Goal: Transaction & Acquisition: Book appointment/travel/reservation

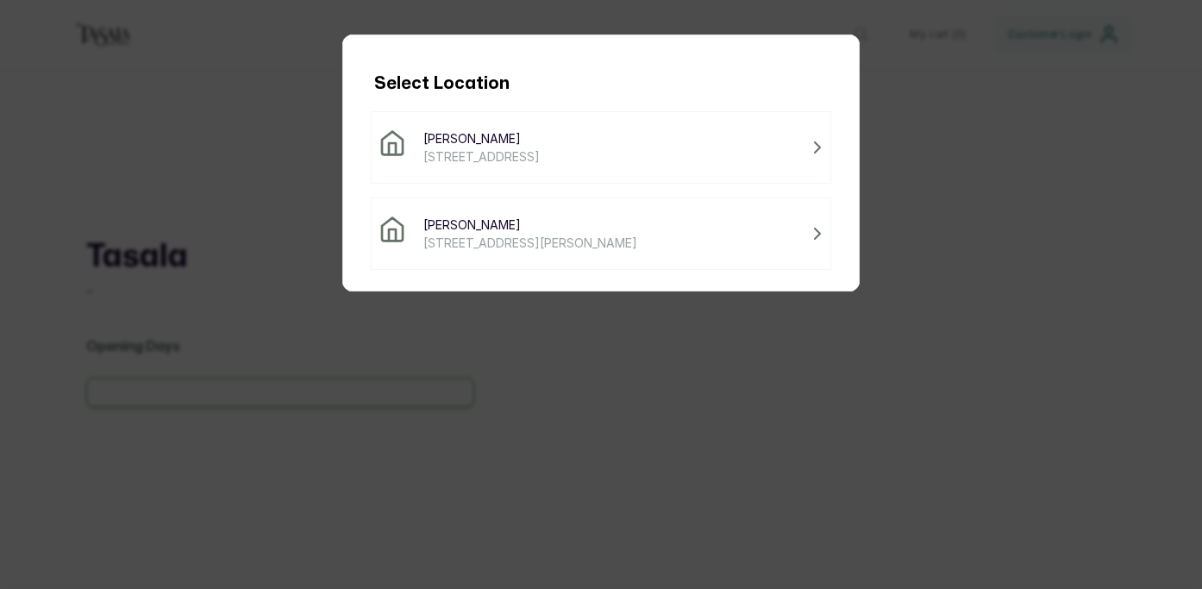
click at [540, 157] on span "[STREET_ADDRESS]" at bounding box center [481, 156] width 116 height 18
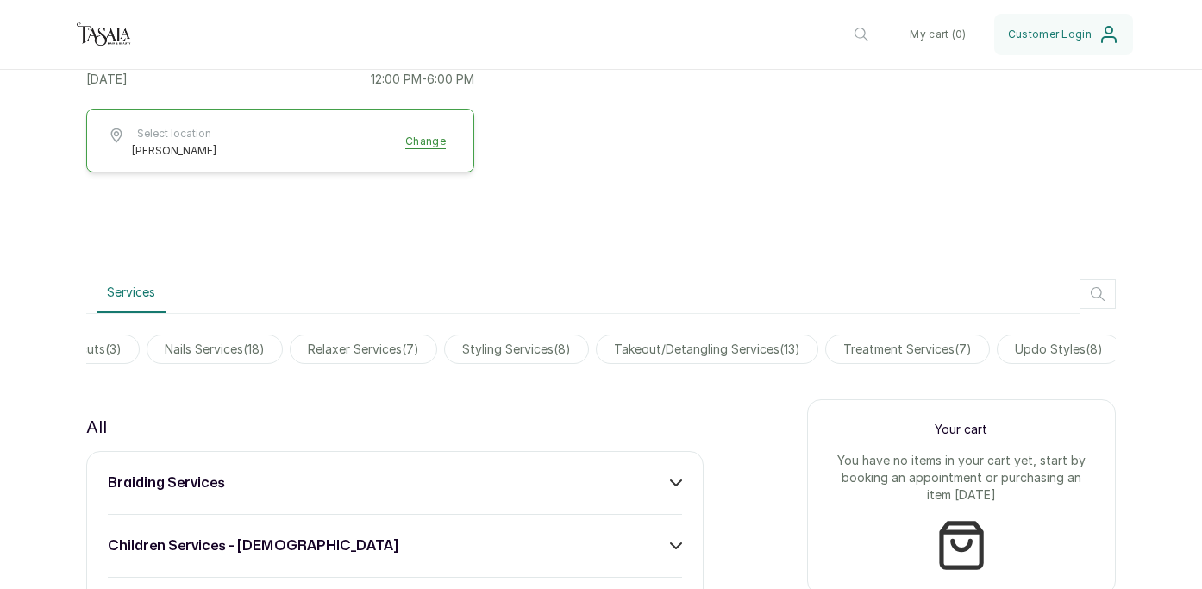
scroll to position [0, 939]
click at [922, 350] on span "treatment services ( 7 )" at bounding box center [902, 349] width 165 height 29
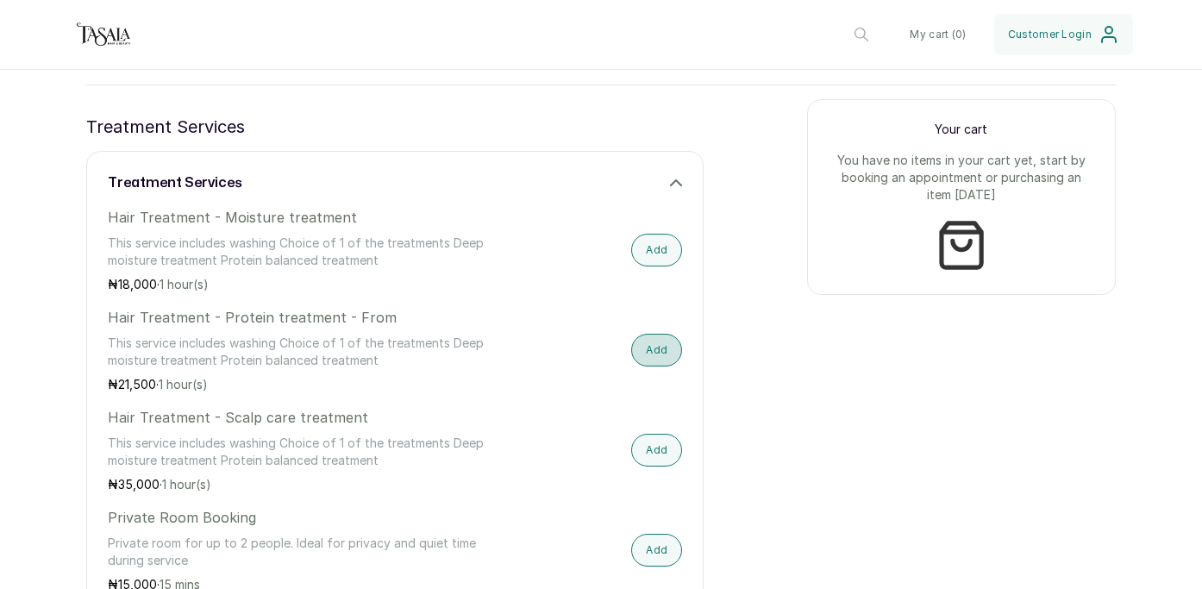
scroll to position [617, 0]
click at [659, 354] on button "Add" at bounding box center [656, 347] width 51 height 33
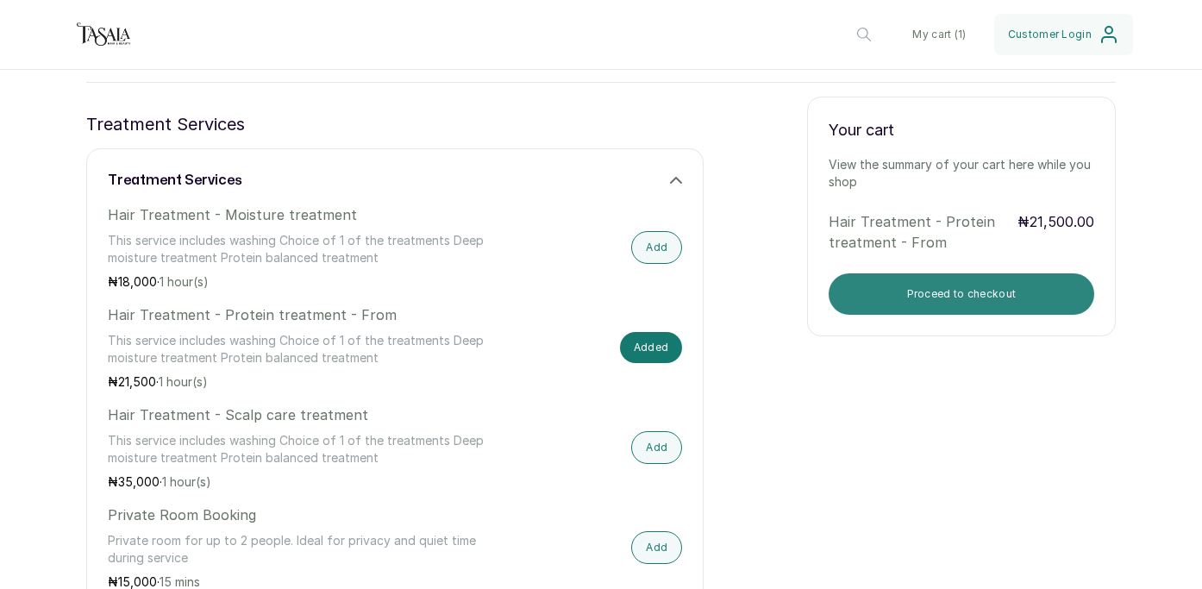
click at [926, 288] on button "Proceed to checkout" at bounding box center [962, 293] width 266 height 41
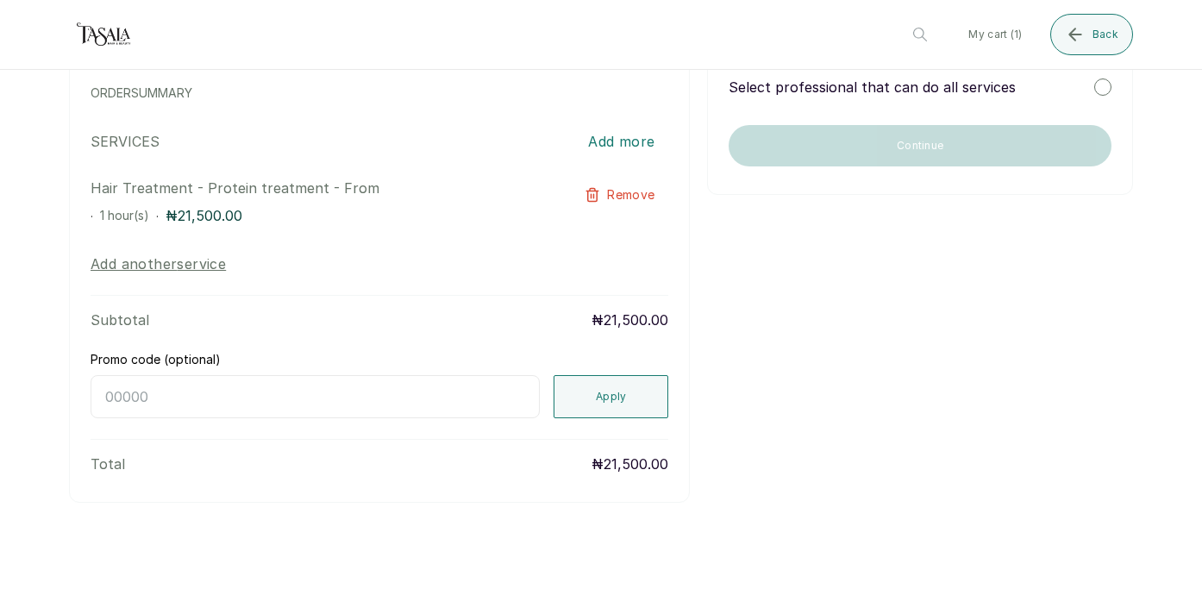
scroll to position [0, 0]
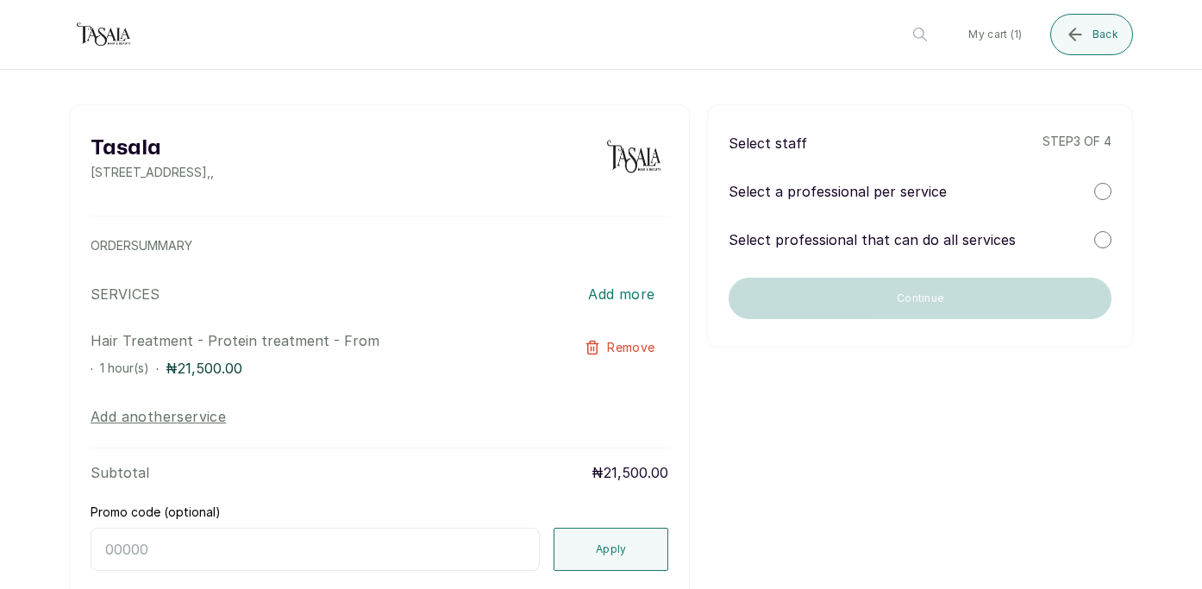
click at [1064, 197] on div "Select a professional per service" at bounding box center [920, 191] width 383 height 21
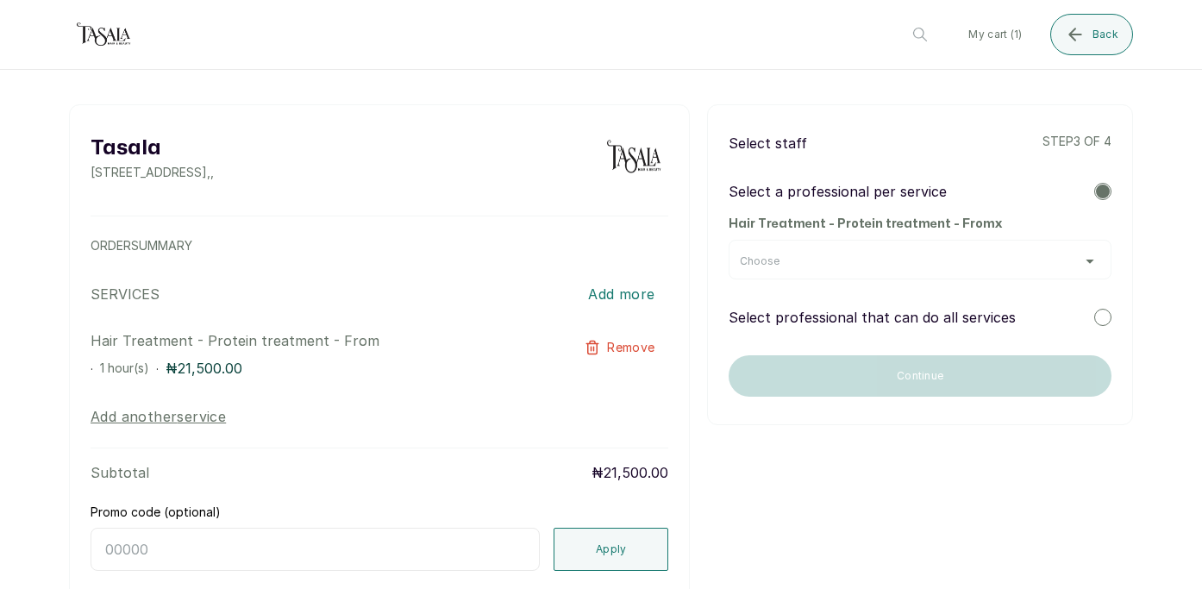
click at [1037, 212] on div "Select a professional per service Hair Treatment - Protein treatment - From x C…" at bounding box center [920, 230] width 383 height 98
click at [1043, 334] on div "Select staff step 3 of 4 Select a professional per service Hair Treatment - Pro…" at bounding box center [920, 264] width 426 height 321
click at [1037, 310] on div "Select professional that can do all services" at bounding box center [920, 317] width 383 height 21
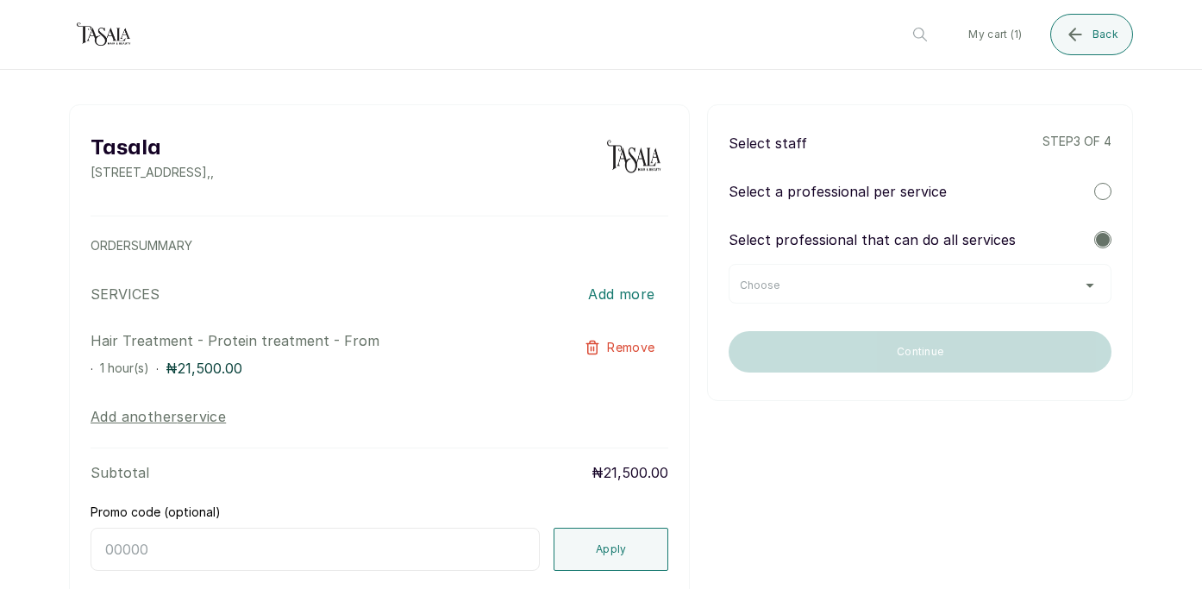
click at [1018, 275] on div "Choose" at bounding box center [920, 284] width 383 height 40
click at [1029, 280] on div "Choose" at bounding box center [920, 286] width 360 height 14
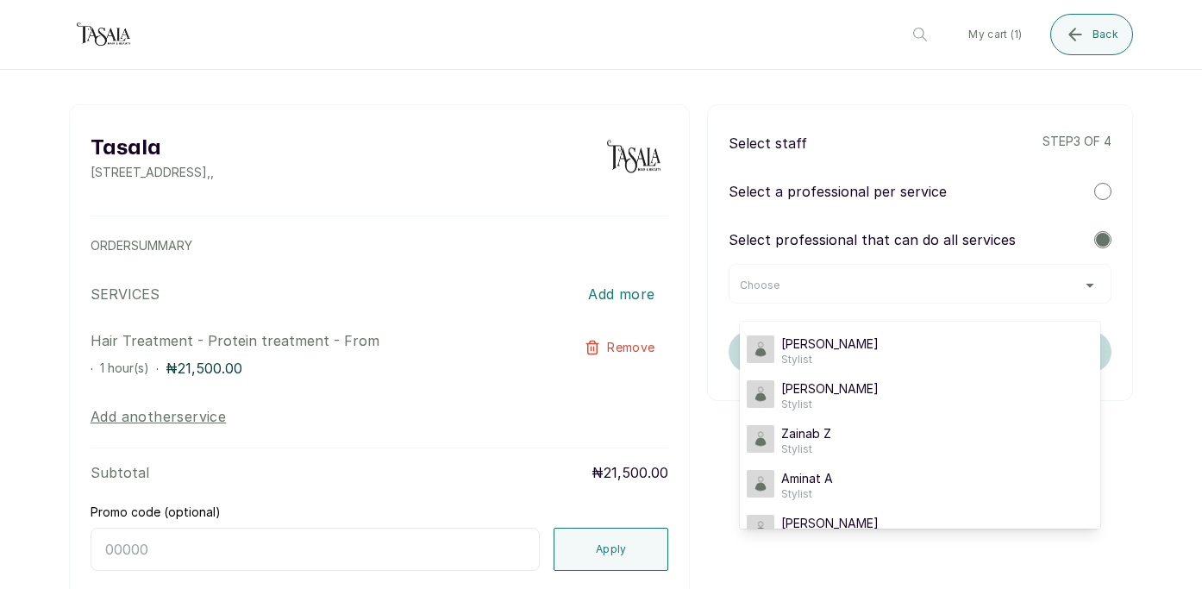
click at [1029, 280] on div "Choose" at bounding box center [920, 286] width 360 height 14
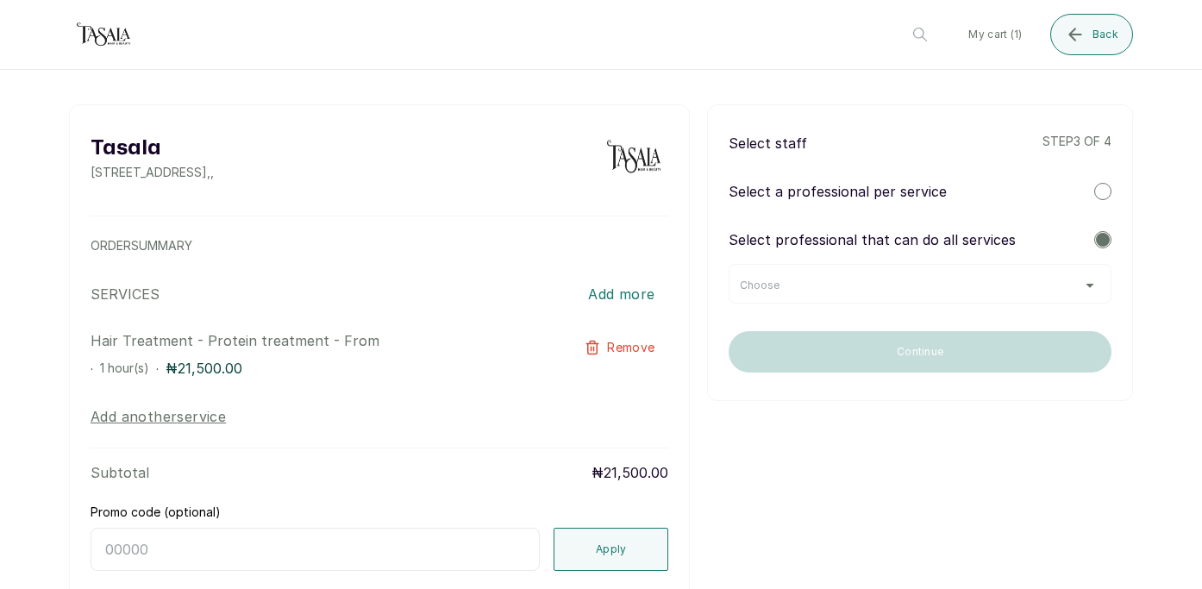
click at [1062, 134] on p "step 3 of 4" at bounding box center [1077, 143] width 69 height 21
click at [889, 200] on p "Select a professional per service" at bounding box center [838, 190] width 218 height 21
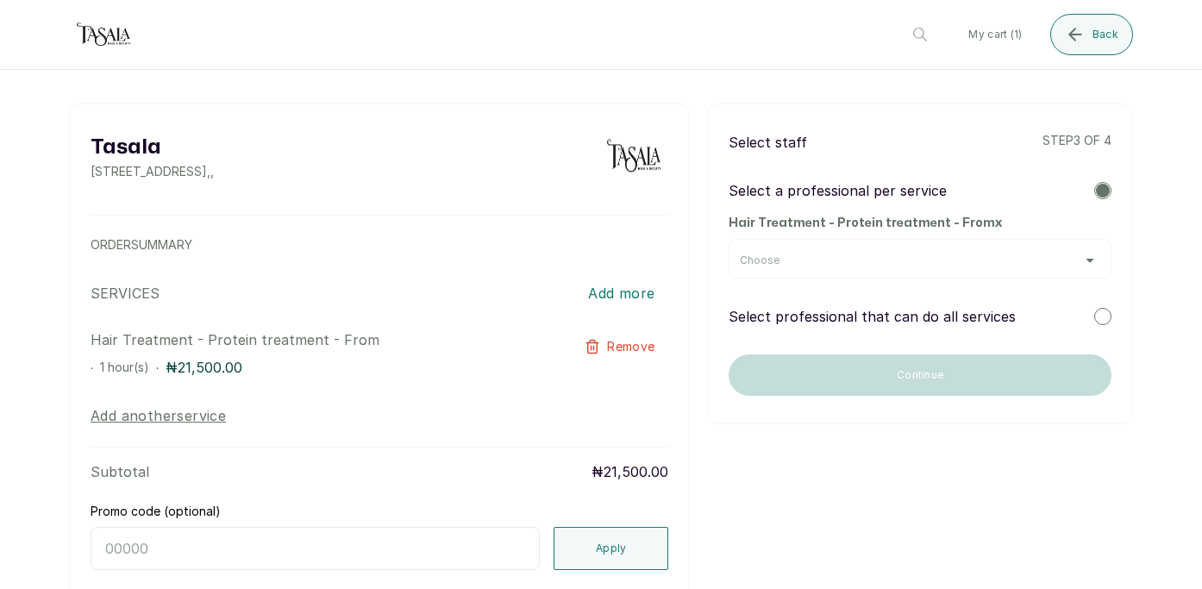
click at [907, 267] on div "Choose" at bounding box center [920, 259] width 383 height 40
click at [1043, 255] on div "Choose" at bounding box center [920, 261] width 360 height 14
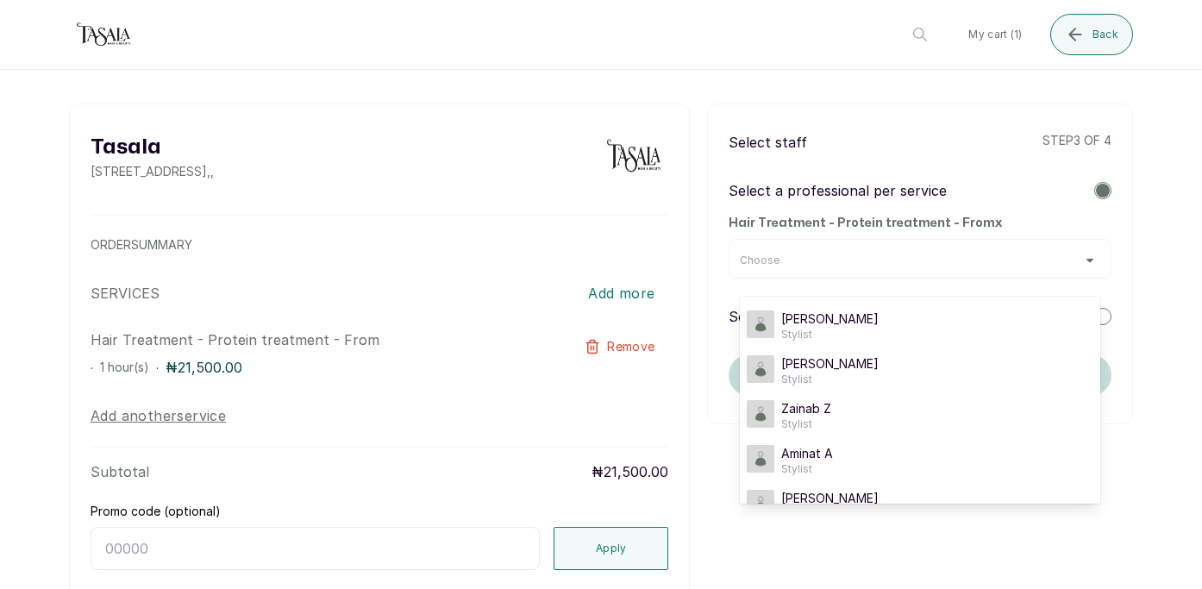
click at [1032, 259] on div "Choose" at bounding box center [920, 261] width 360 height 14
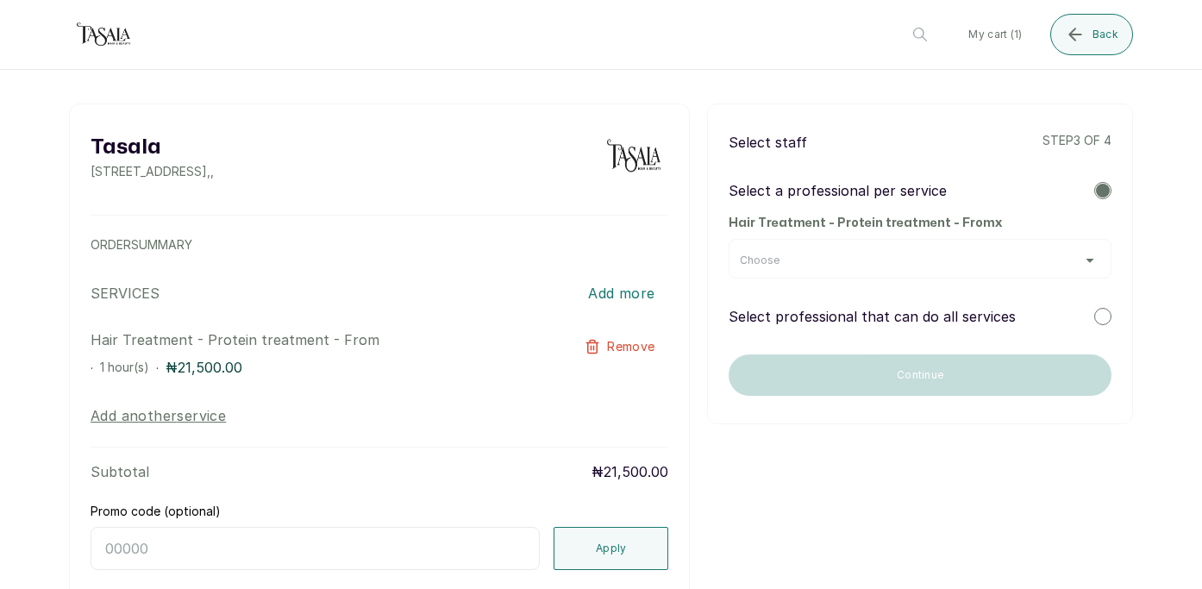
click at [1104, 328] on div "Select staff step 3 of 4 Select a professional per service Hair Treatment - Pro…" at bounding box center [920, 263] width 426 height 321
click at [1104, 324] on div at bounding box center [1102, 316] width 17 height 17
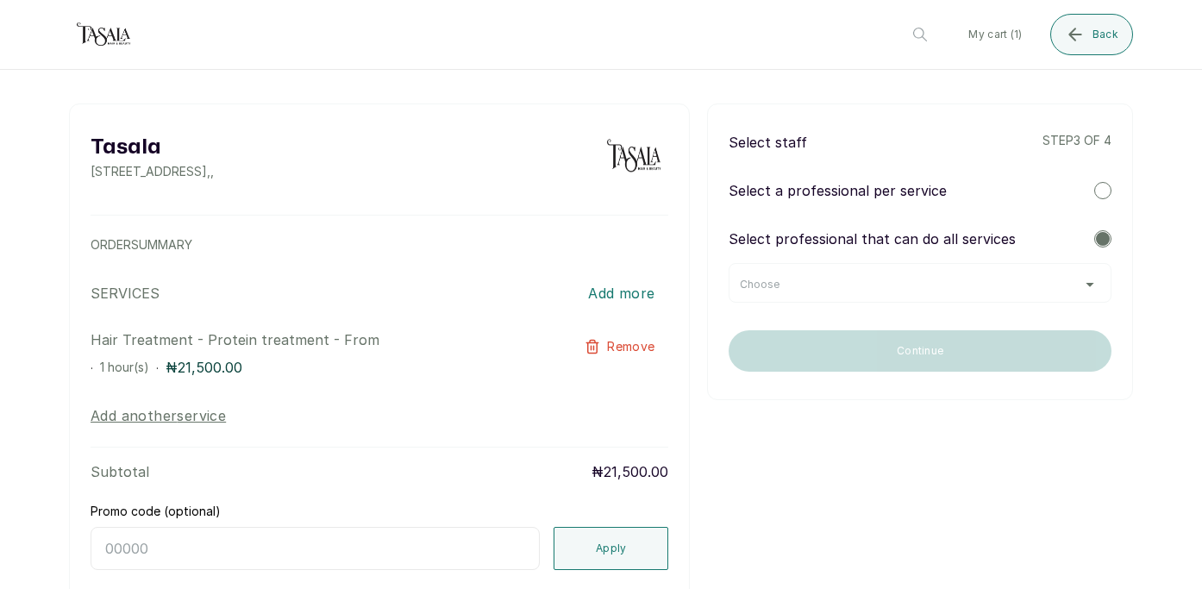
click at [980, 185] on div "Select a professional per service" at bounding box center [920, 190] width 383 height 21
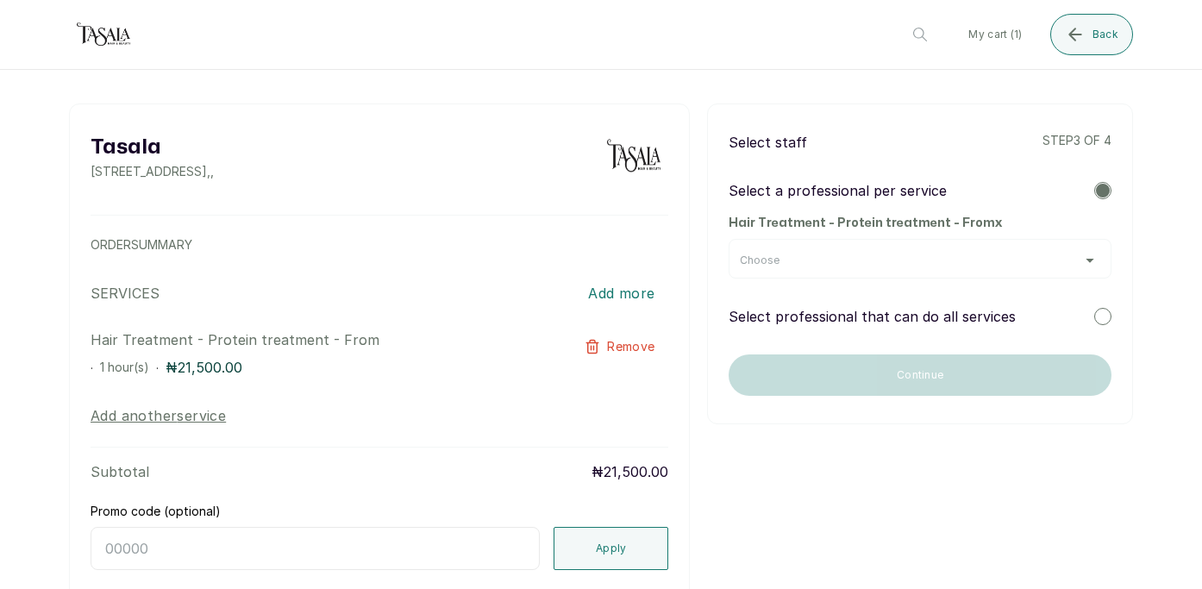
click at [952, 144] on div "Select staff step 3 of 4" at bounding box center [920, 142] width 383 height 21
click at [941, 245] on div "Choose" at bounding box center [920, 259] width 383 height 40
click at [948, 250] on div "Choose" at bounding box center [920, 259] width 383 height 40
click at [956, 264] on div "Choose" at bounding box center [920, 261] width 360 height 14
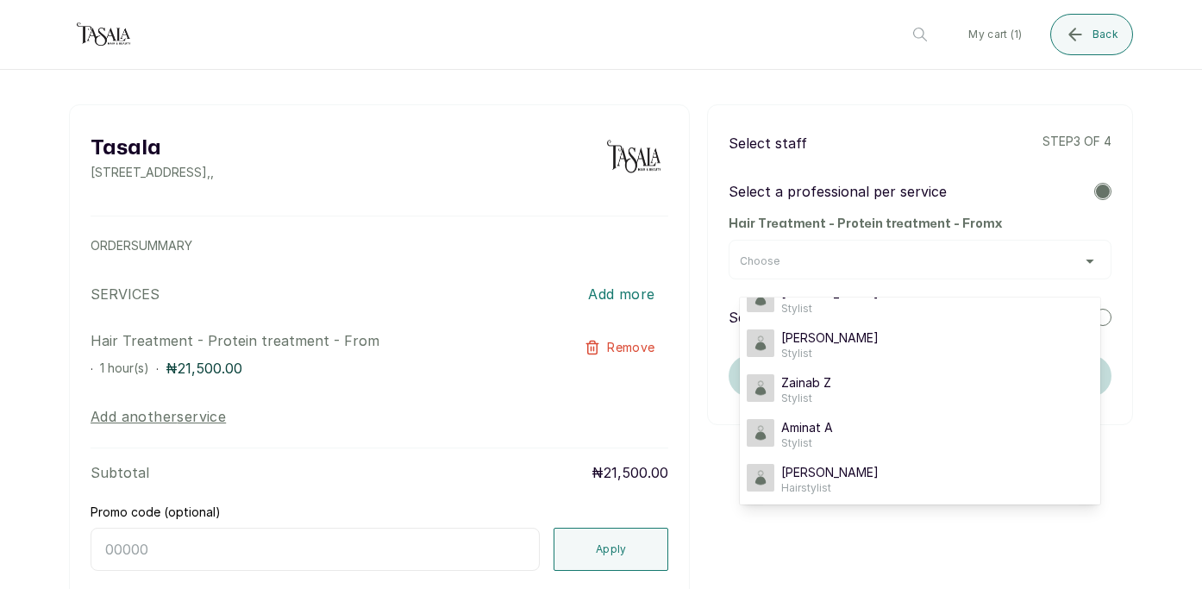
scroll to position [0, 0]
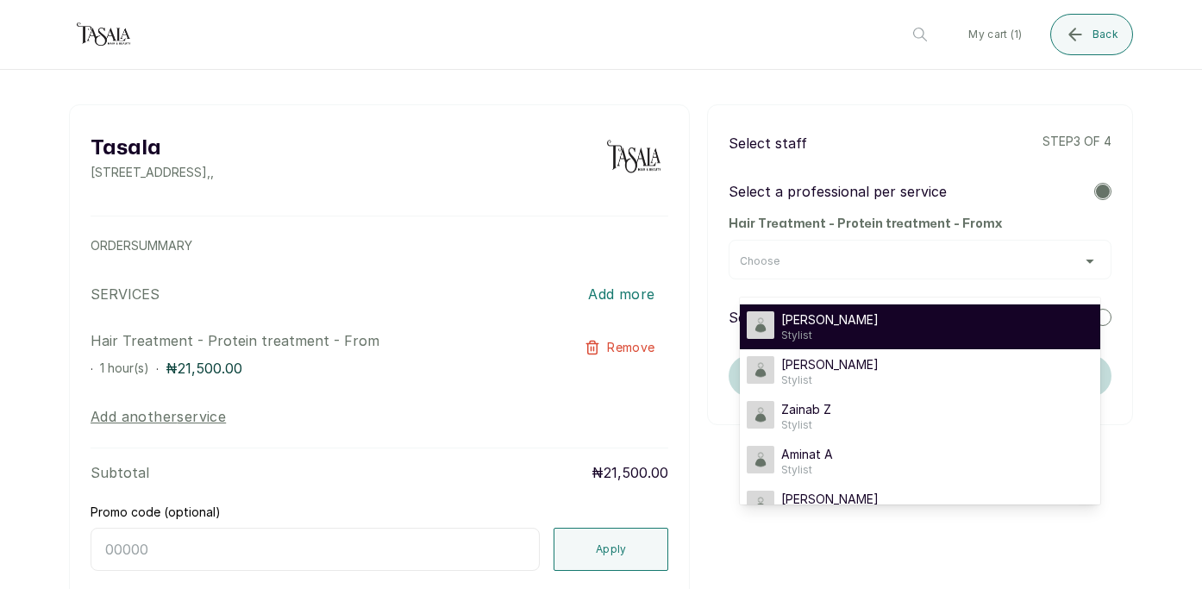
click at [892, 338] on div "Oriyomi O Stylist" at bounding box center [920, 326] width 347 height 31
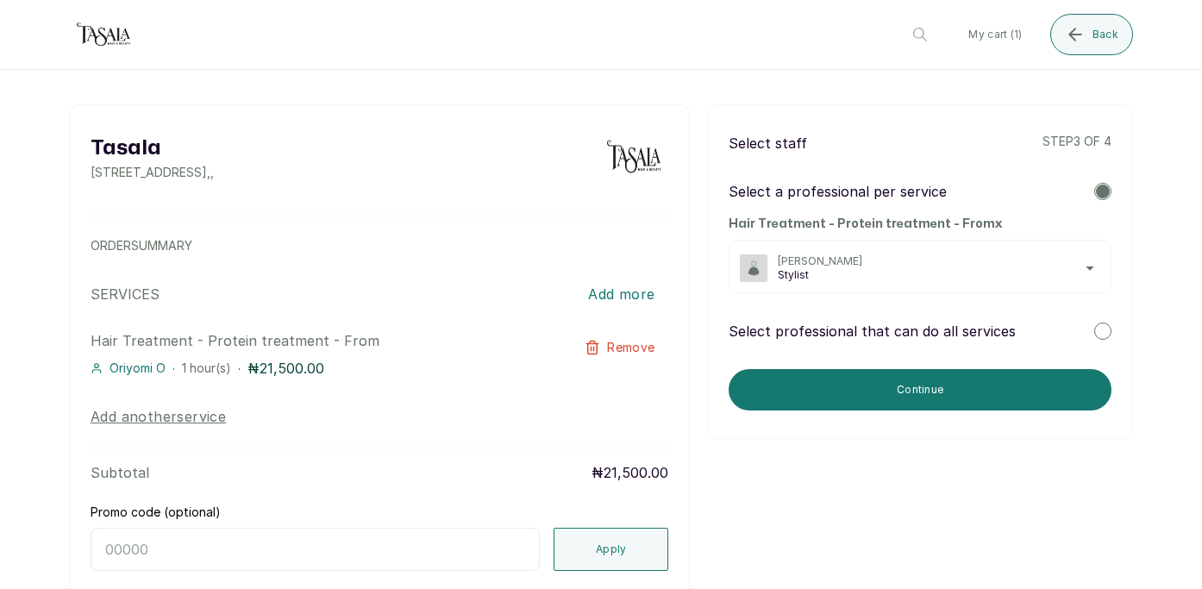
click at [958, 238] on div "Hair Treatment - Protein treatment - From x Oriyomi O Stylist" at bounding box center [920, 255] width 383 height 78
click at [957, 208] on div "Select a professional per service Hair Treatment - Protein treatment - From x O…" at bounding box center [920, 237] width 383 height 112
click at [998, 279] on span "Stylist" at bounding box center [939, 275] width 322 height 14
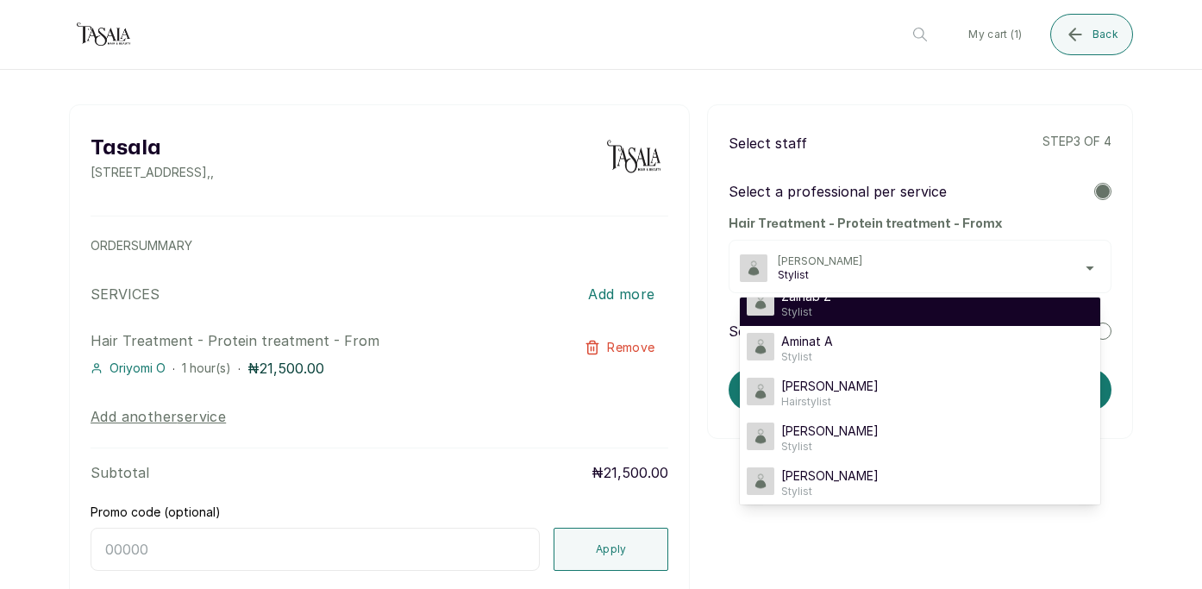
scroll to position [118, 0]
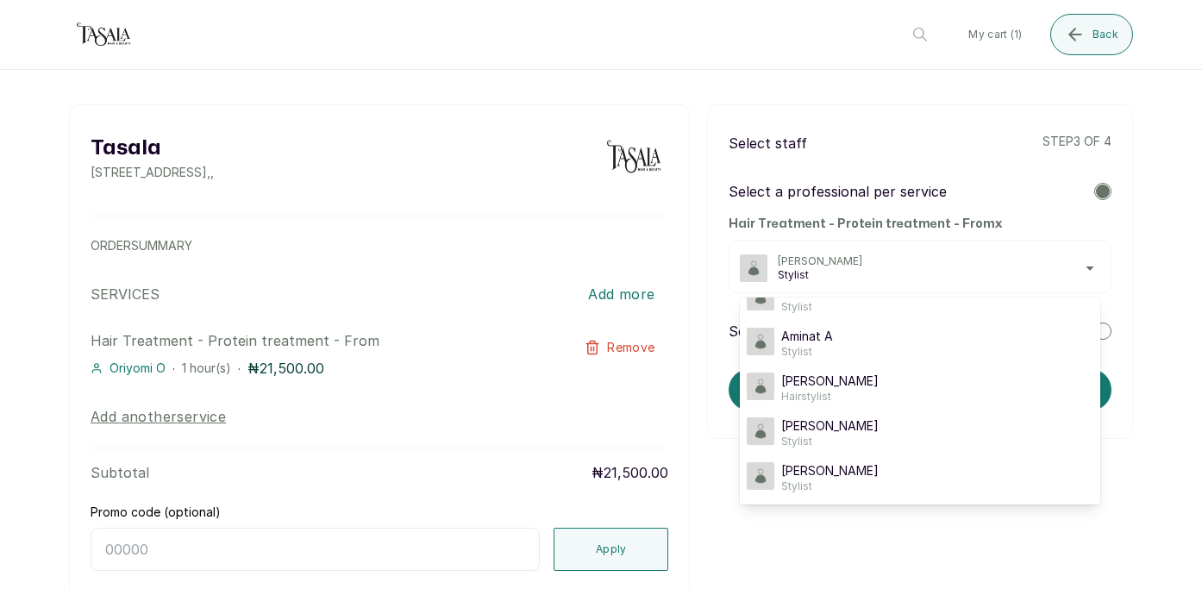
click at [1167, 254] on div "Tasala [STREET_ADDRESS] , , ORDER SUMMARY SERVICES Add more Hair Treatment - Pr…" at bounding box center [601, 406] width 1202 height 672
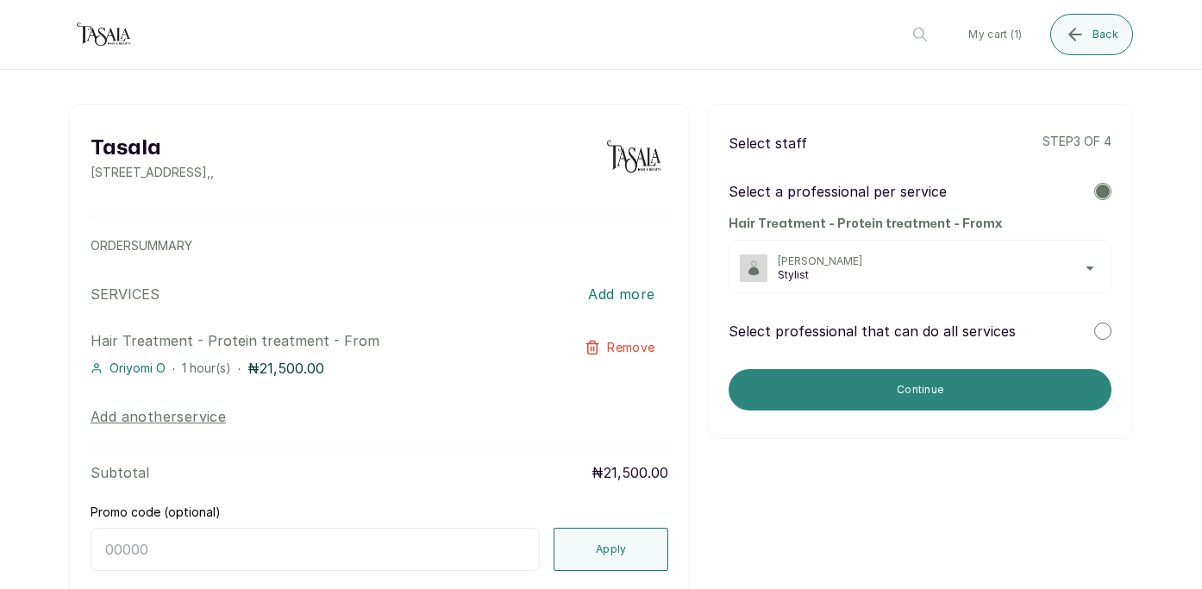
click at [967, 386] on button "Continue" at bounding box center [920, 389] width 383 height 41
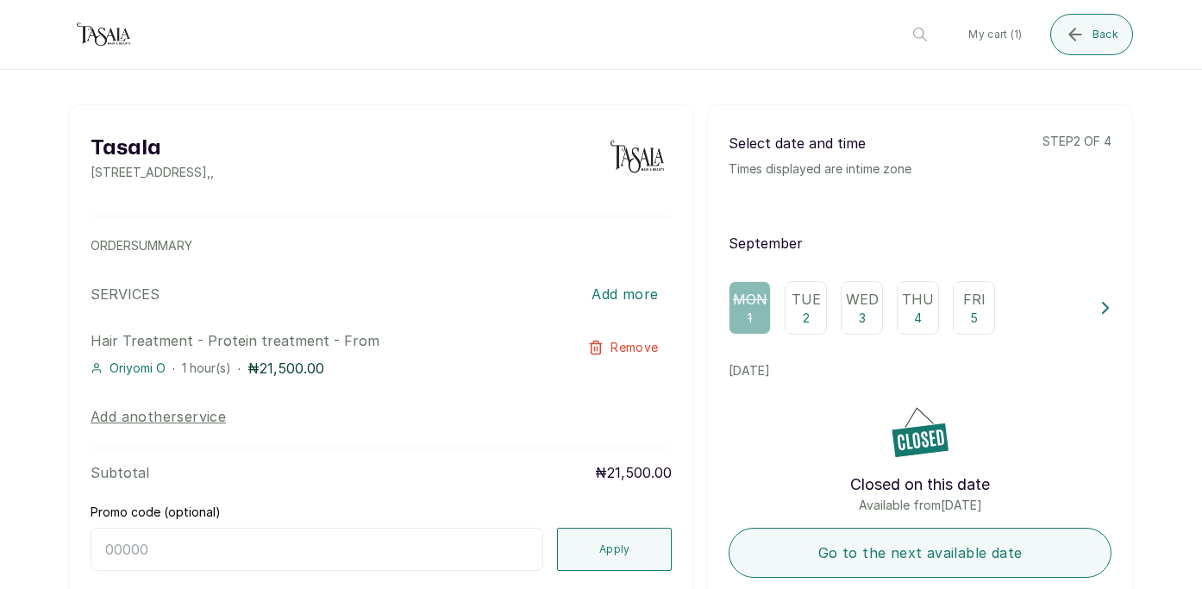
click at [811, 322] on div "Tue 2" at bounding box center [806, 307] width 42 height 53
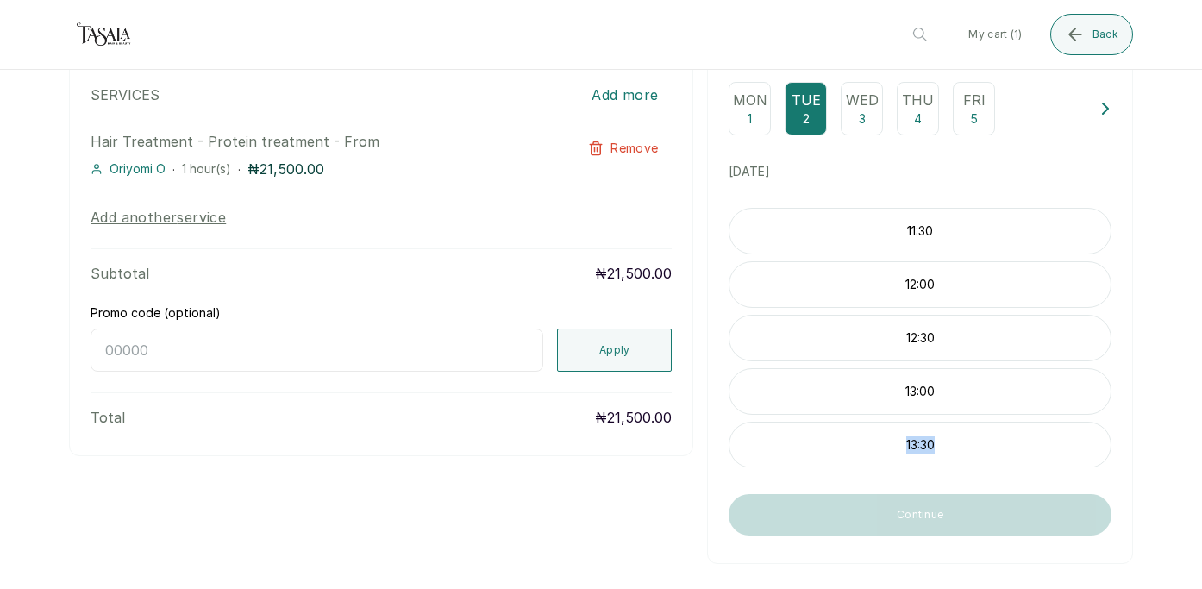
scroll to position [5, 0]
drag, startPoint x: 892, startPoint y: 408, endPoint x: 900, endPoint y: 457, distance: 49.9
click at [900, 457] on div "11:30 12:00 12:30 13:00 13:30 14:00 14:30 15:00 15:30 16:00 16:30 17:00" at bounding box center [920, 337] width 383 height 259
click at [900, 457] on div "13:30" at bounding box center [920, 439] width 383 height 47
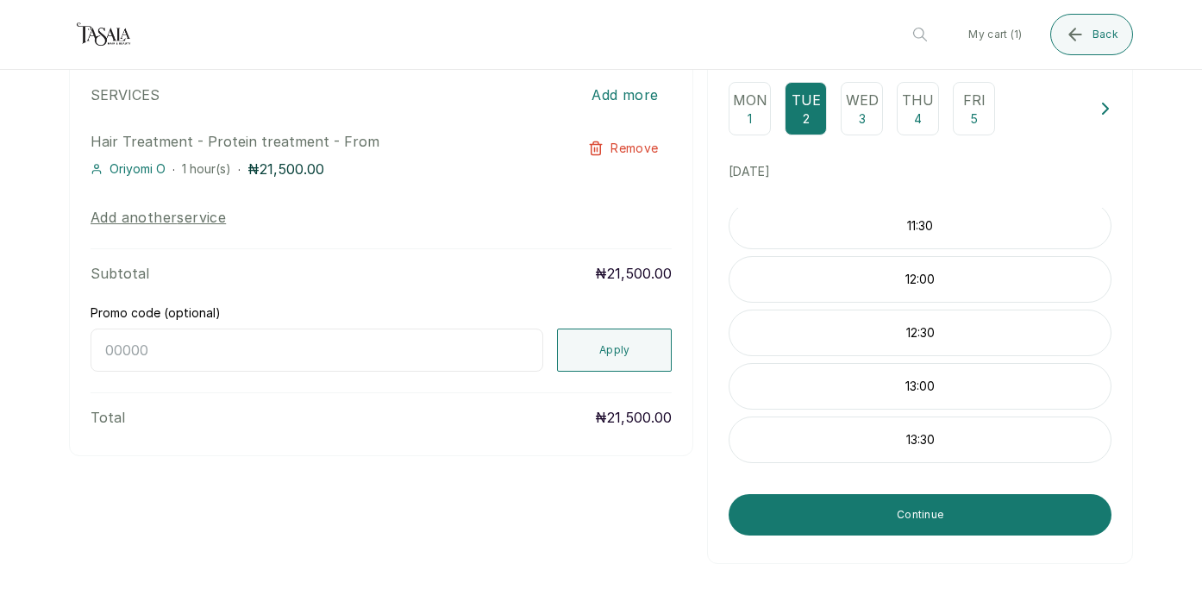
click at [899, 452] on div "13:30" at bounding box center [920, 439] width 383 height 47
click at [928, 440] on p "13:30" at bounding box center [919, 439] width 381 height 17
click at [917, 436] on p "13:30" at bounding box center [919, 439] width 381 height 17
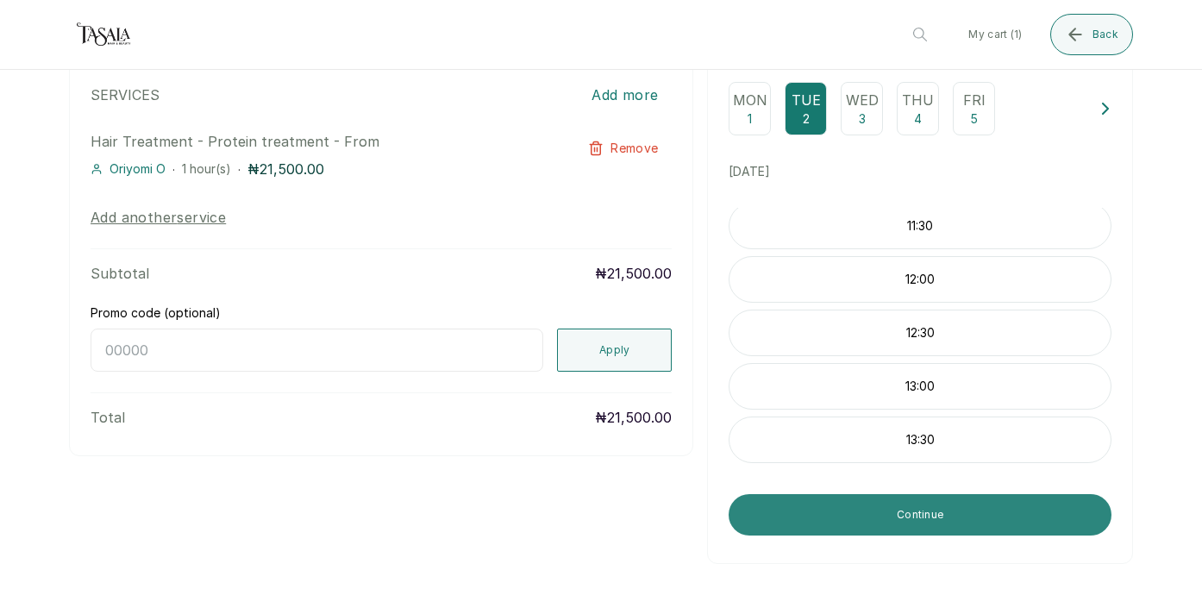
click at [917, 517] on button "Continue" at bounding box center [920, 514] width 383 height 41
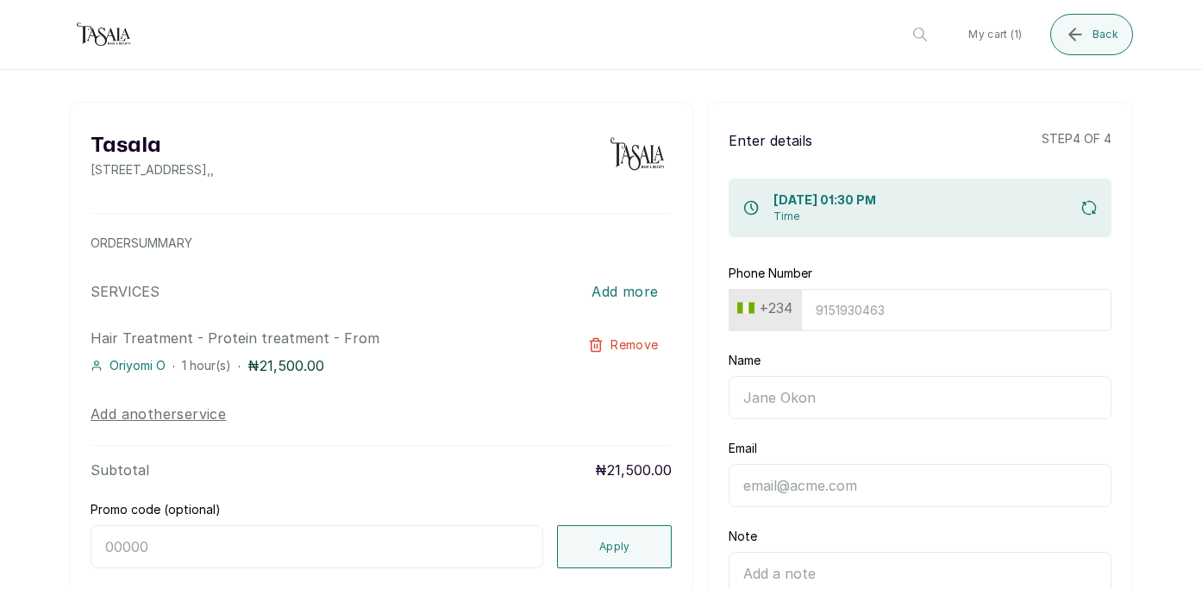
scroll to position [0, 0]
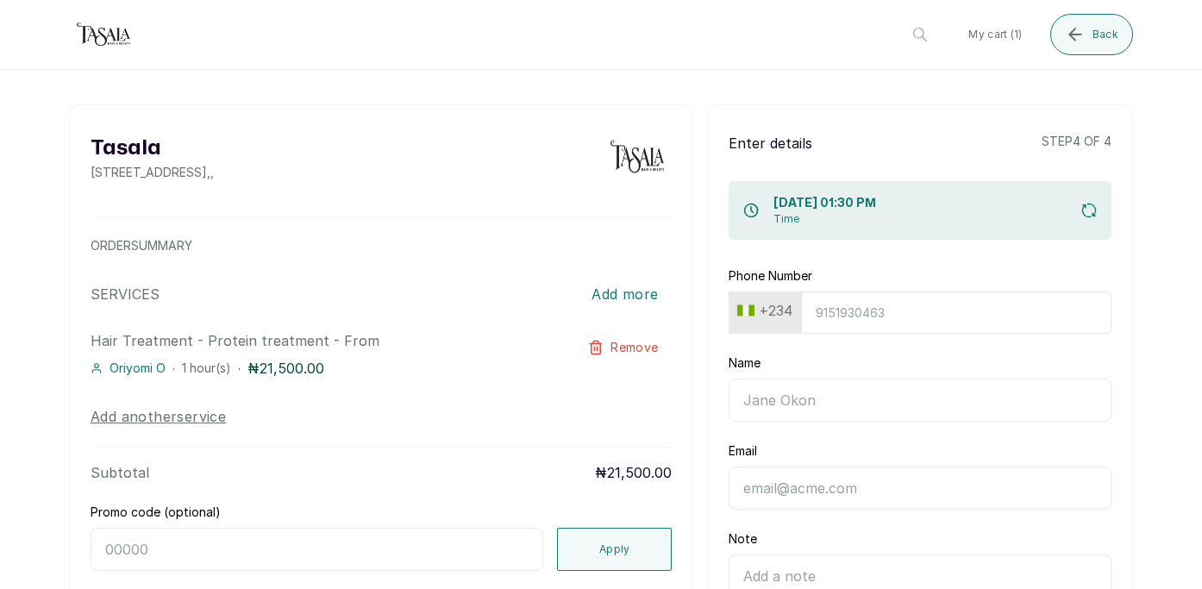
click at [947, 320] on input "Phone Number" at bounding box center [956, 312] width 310 height 42
type input "9090320630"
type input "[PERSON_NAME]"
type input "[EMAIL_ADDRESS][DOMAIN_NAME]"
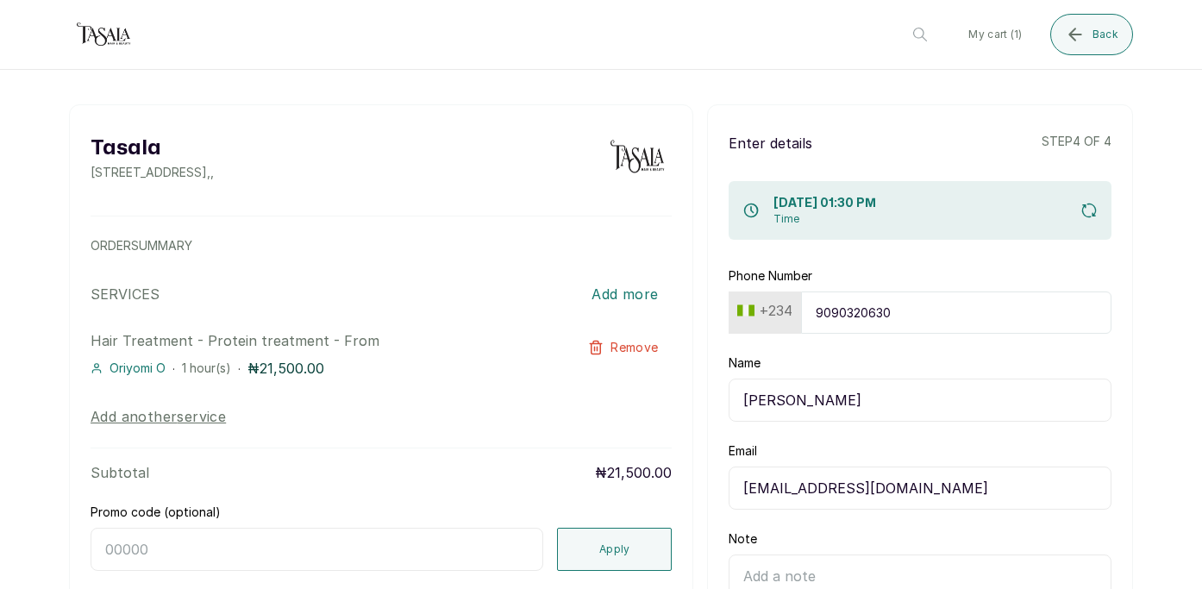
type input "[PERSON_NAME]"
type input "[EMAIL_ADDRESS][DOMAIN_NAME]"
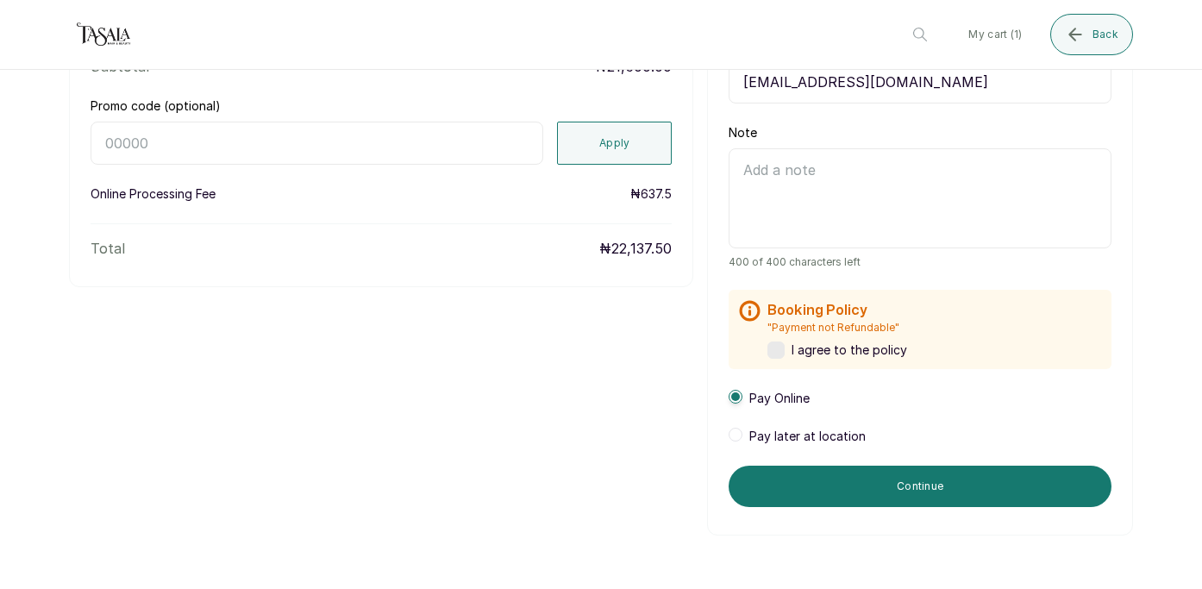
scroll to position [421, 0]
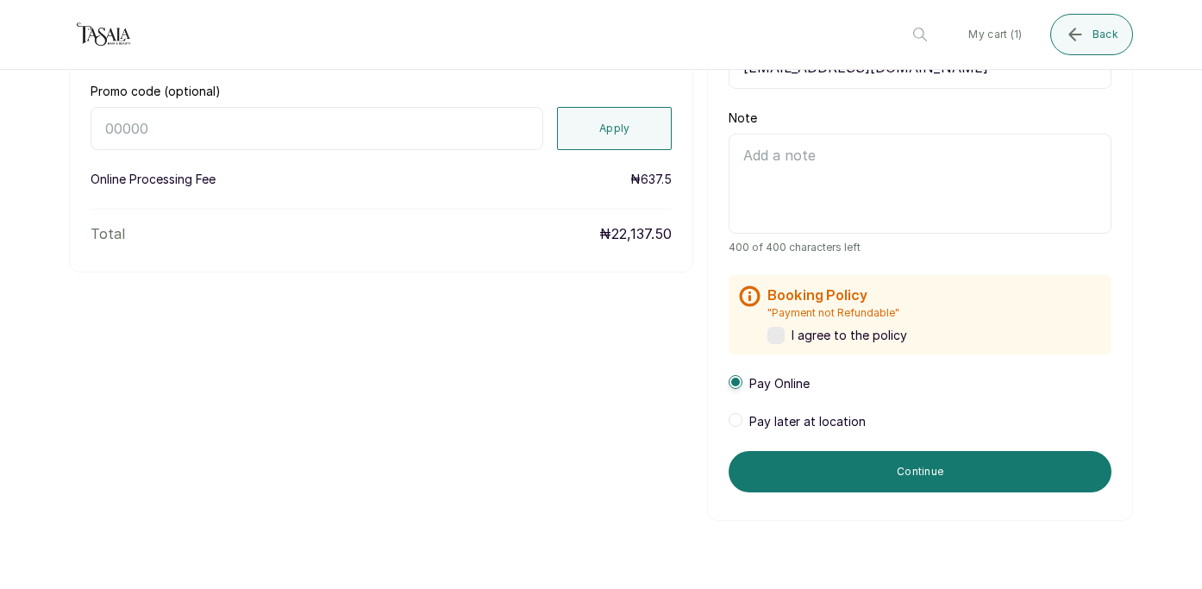
click at [739, 421] on span at bounding box center [736, 420] width 14 height 14
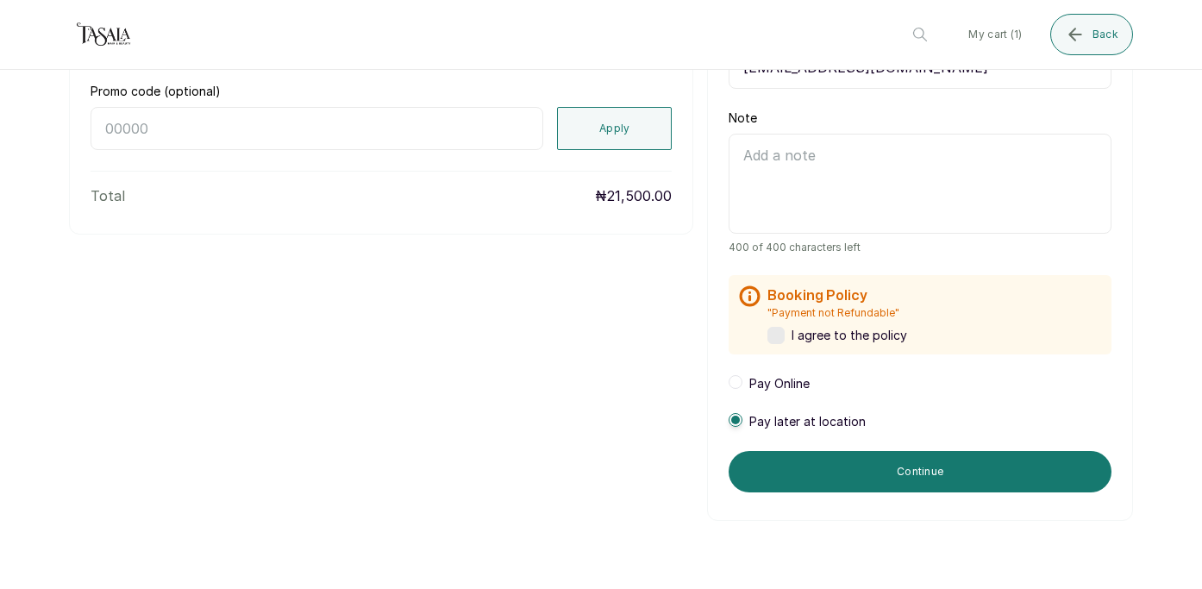
click at [782, 329] on label at bounding box center [775, 335] width 17 height 17
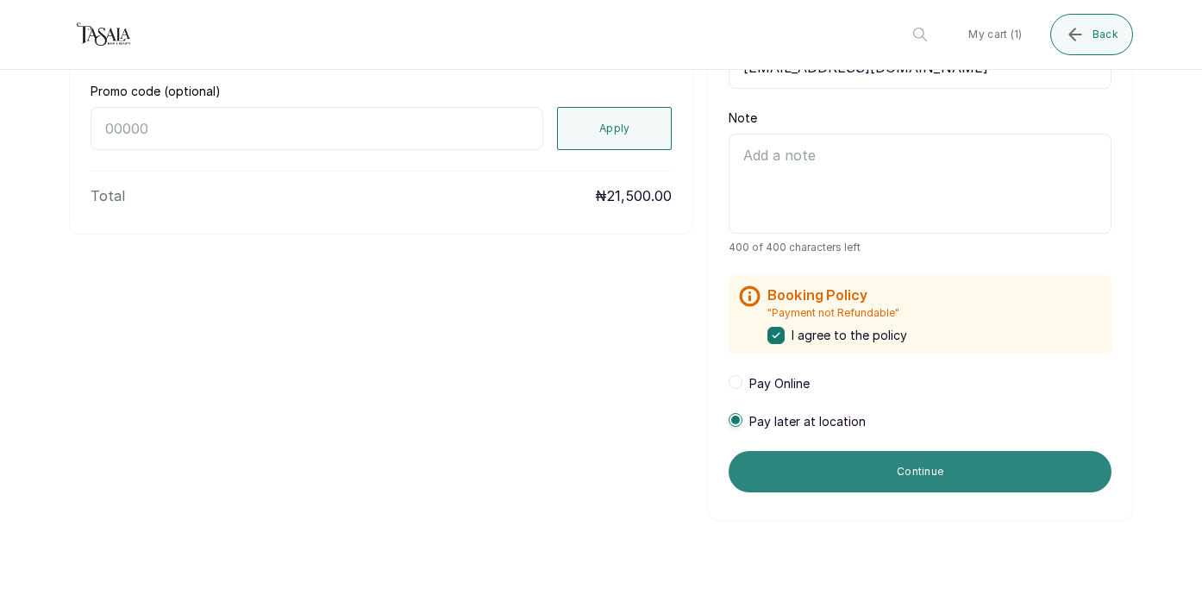
click at [864, 489] on button "Continue" at bounding box center [920, 471] width 383 height 41
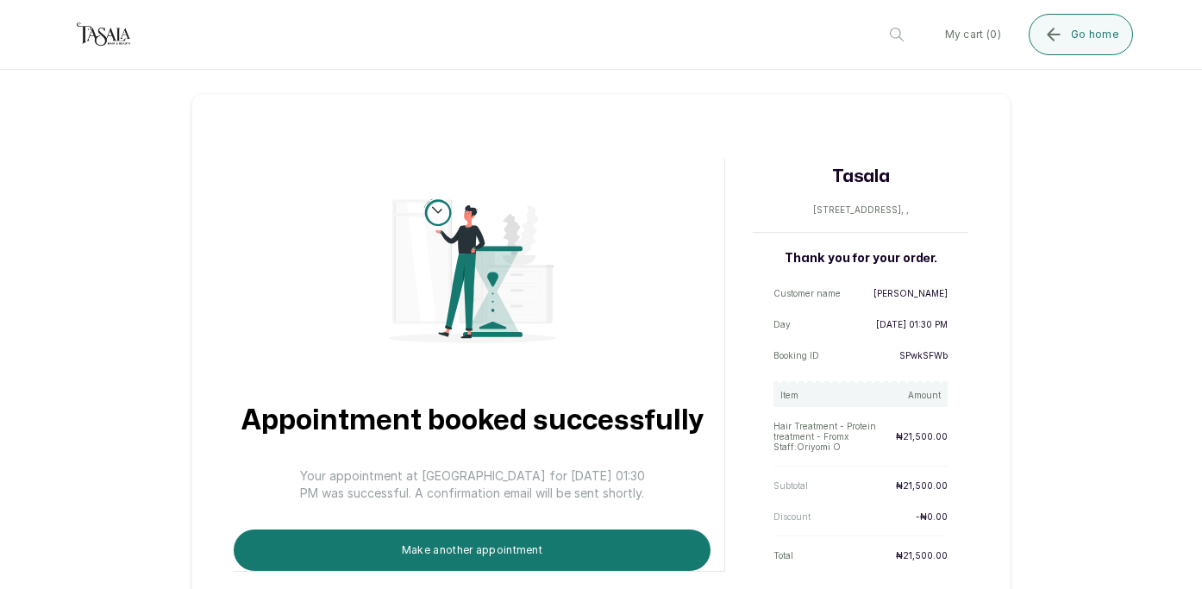
scroll to position [0, 0]
